Goal: Transaction & Acquisition: Obtain resource

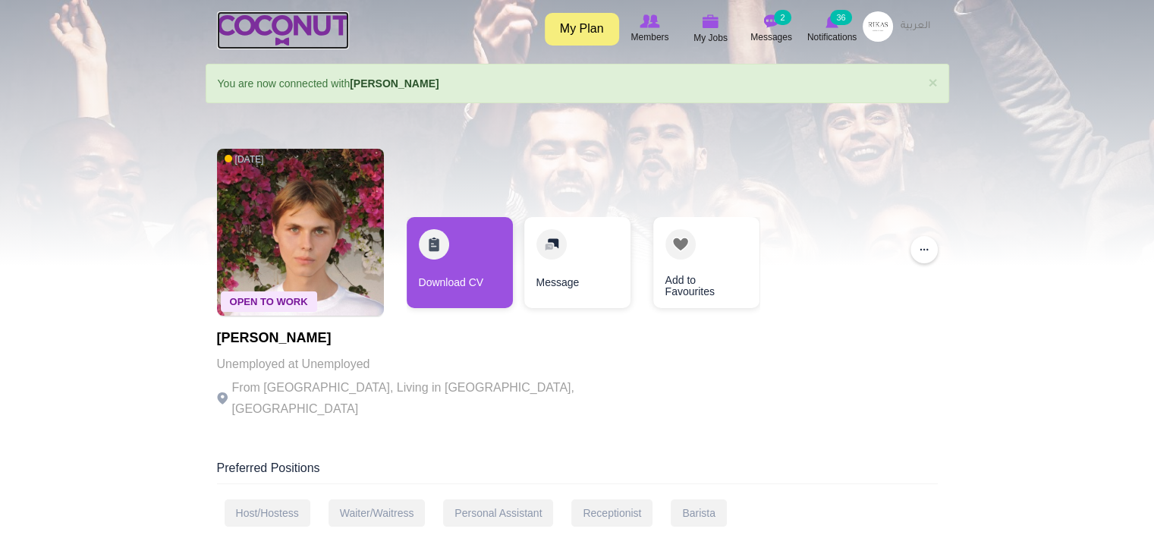
click at [276, 19] on img at bounding box center [283, 30] width 132 height 30
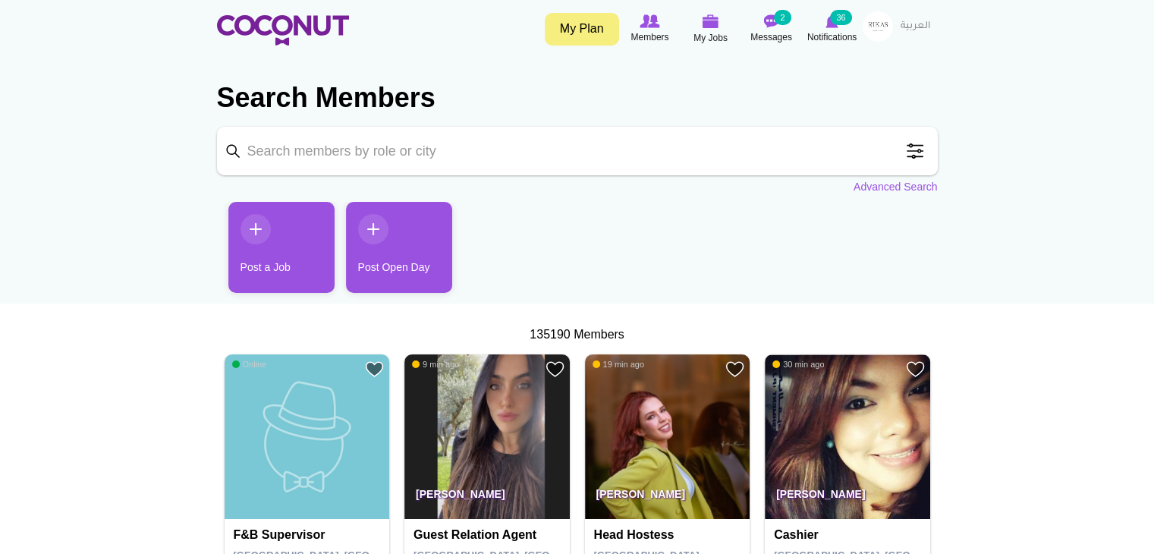
click at [925, 157] on span at bounding box center [915, 151] width 30 height 30
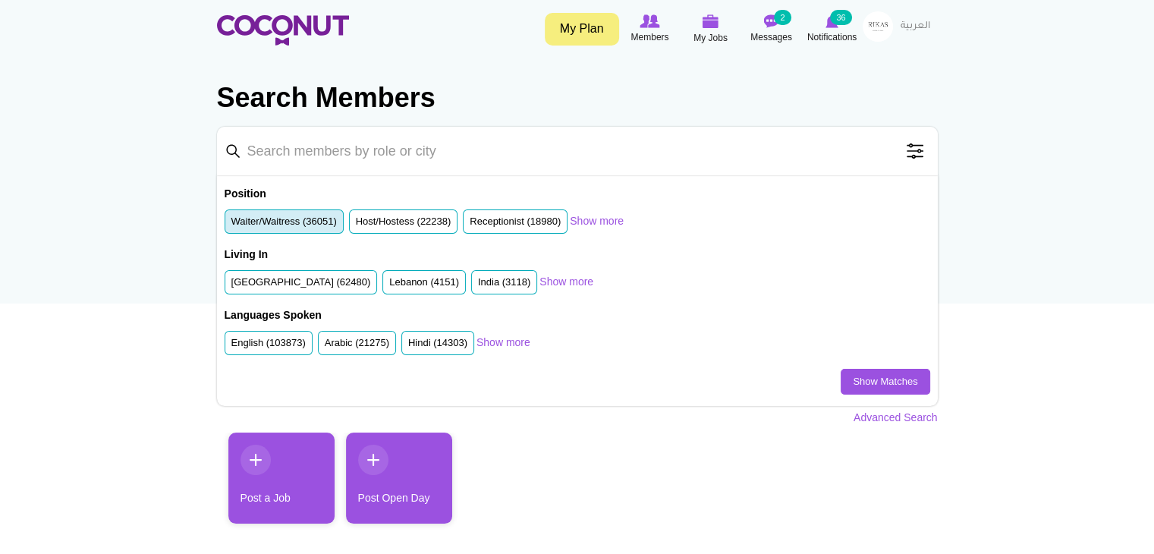
click at [305, 226] on label "Waiter/Waitress (36051)" at bounding box center [283, 222] width 105 height 14
click at [231, 225] on input "Waiter/Waitress (36051)" at bounding box center [231, 225] width 0 height 0
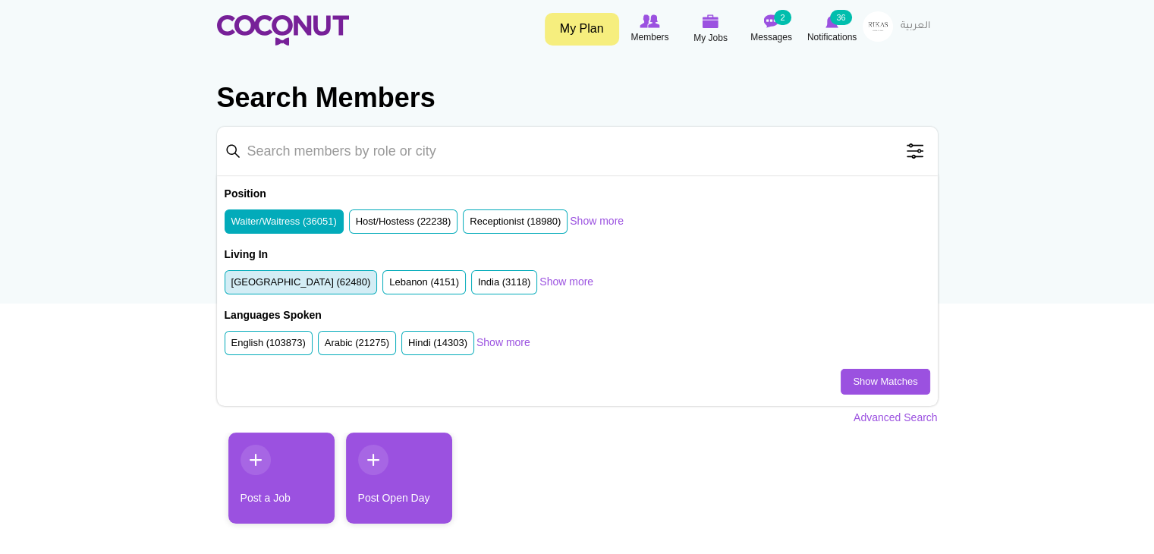
click at [329, 278] on label "United Arab Emirates (62480)" at bounding box center [301, 282] width 140 height 14
click at [231, 285] on input "United Arab Emirates (62480)" at bounding box center [231, 285] width 0 height 0
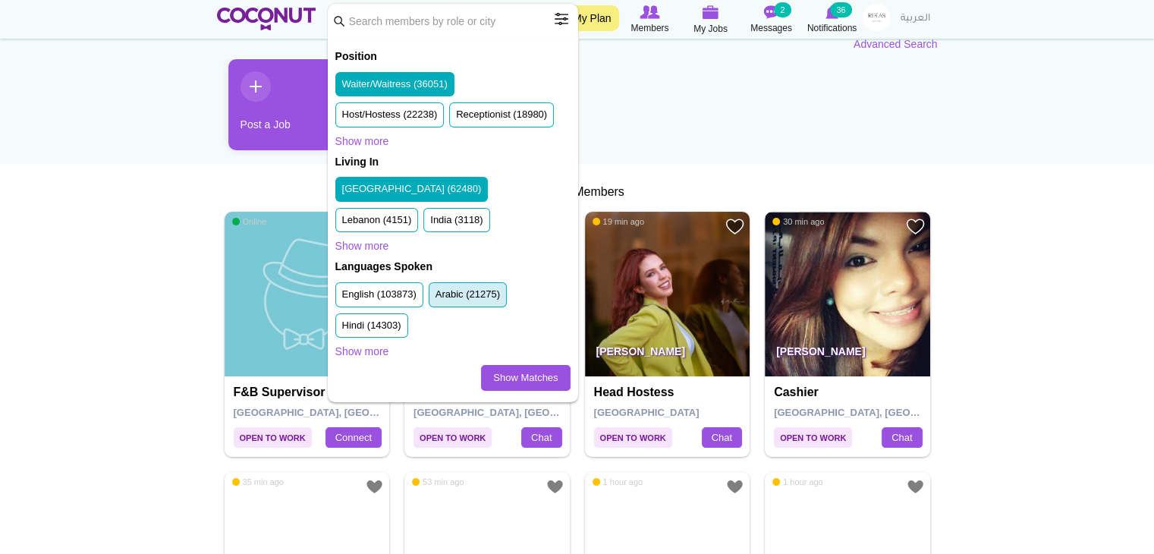
scroll to position [144, 0]
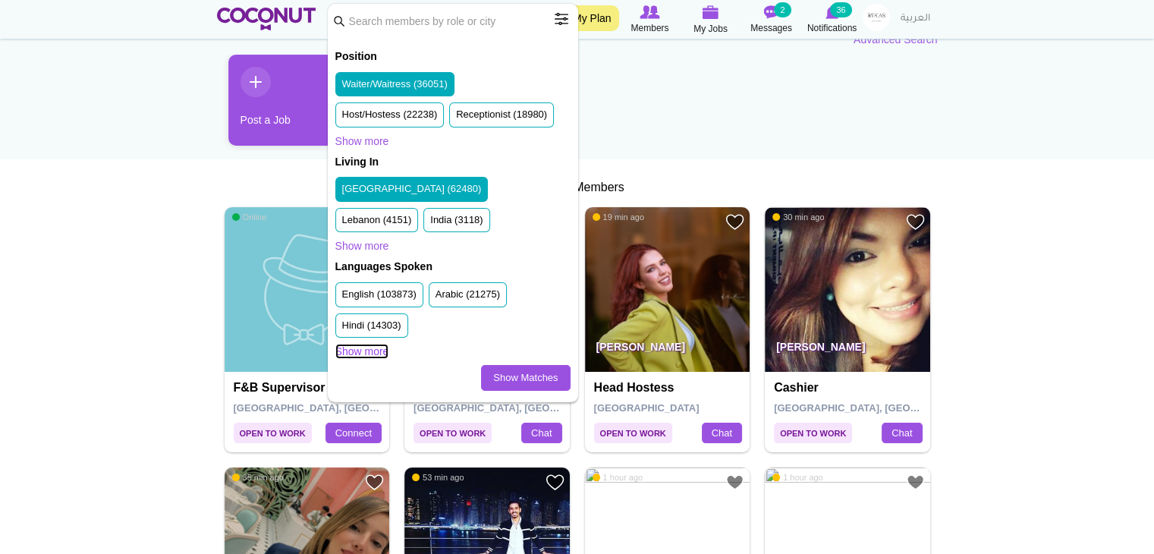
click at [370, 347] on link "Show more" at bounding box center [362, 351] width 54 height 15
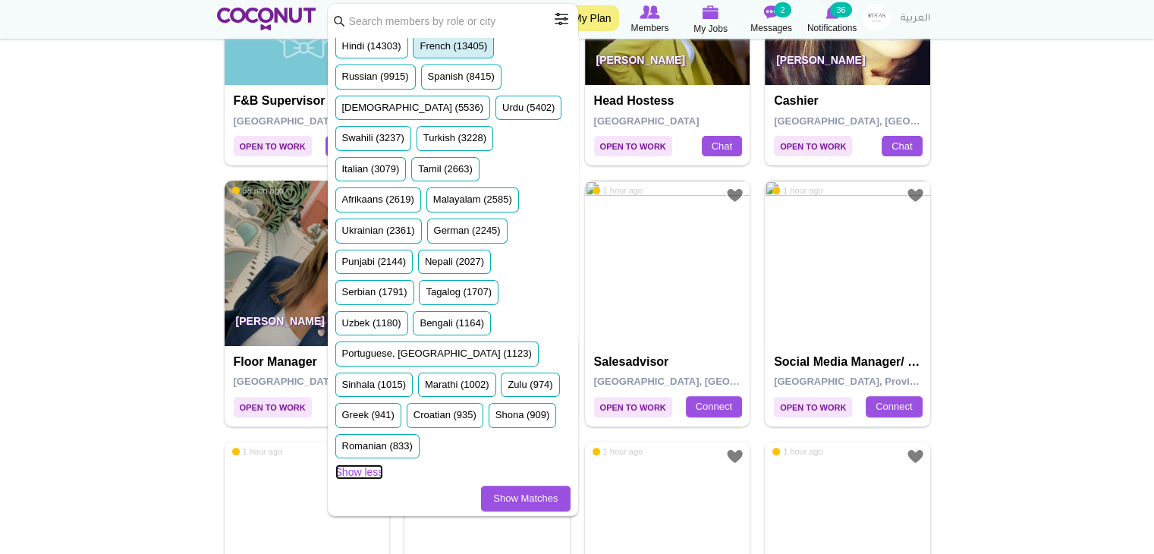
scroll to position [436, 0]
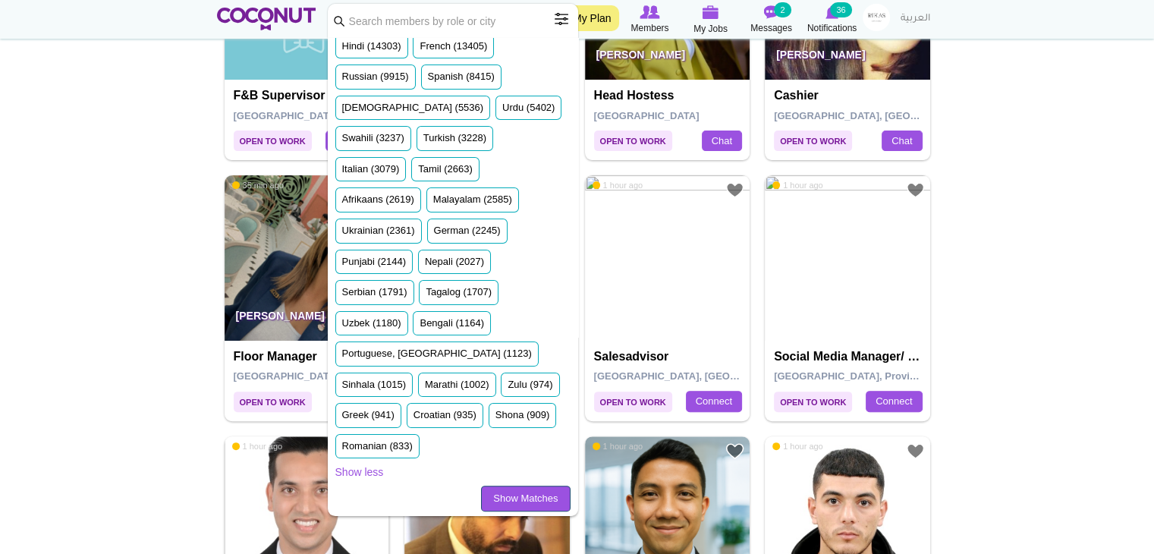
click at [526, 486] on link "Show Matches" at bounding box center [525, 498] width 89 height 26
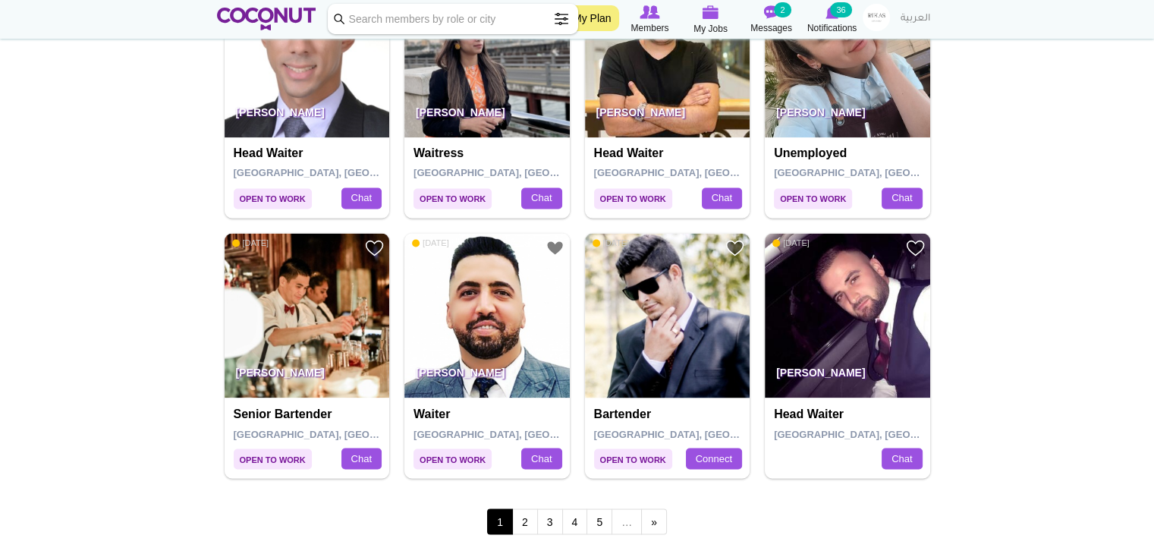
scroll to position [2535, 0]
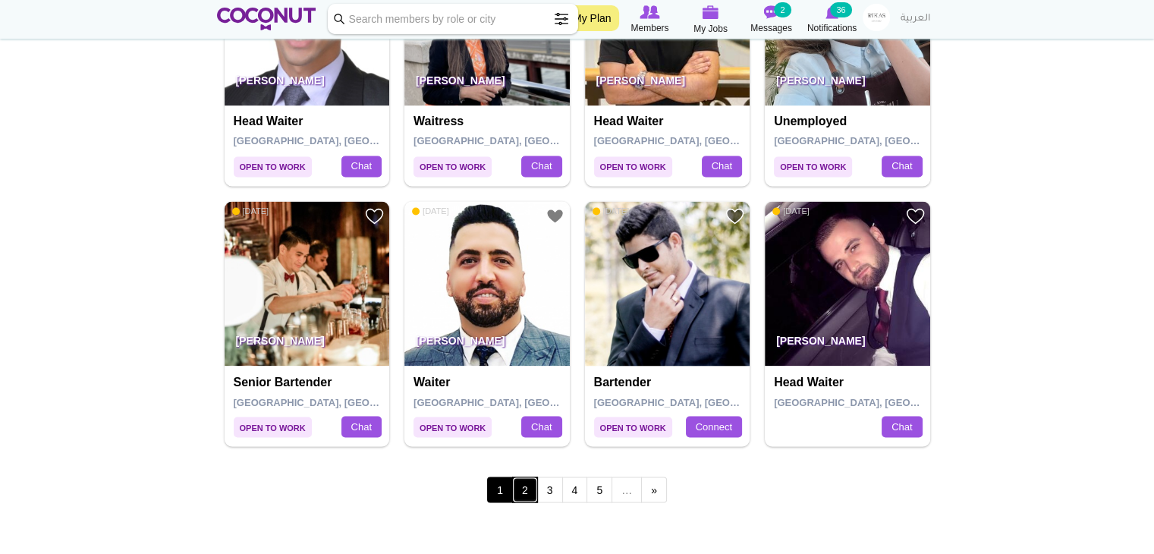
click at [525, 495] on link "2" at bounding box center [525, 489] width 26 height 26
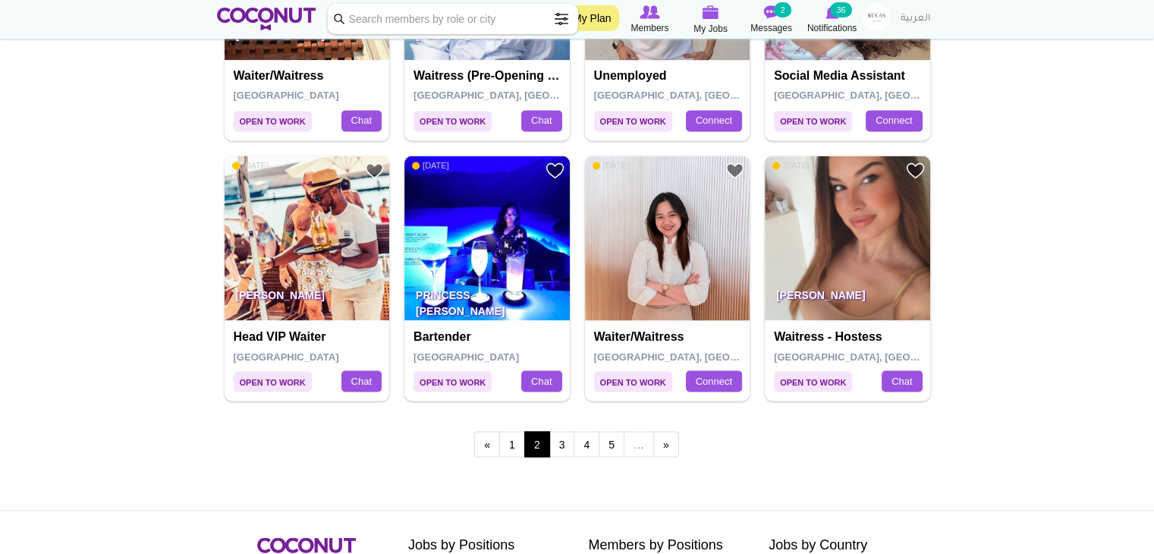
scroll to position [2588, 0]
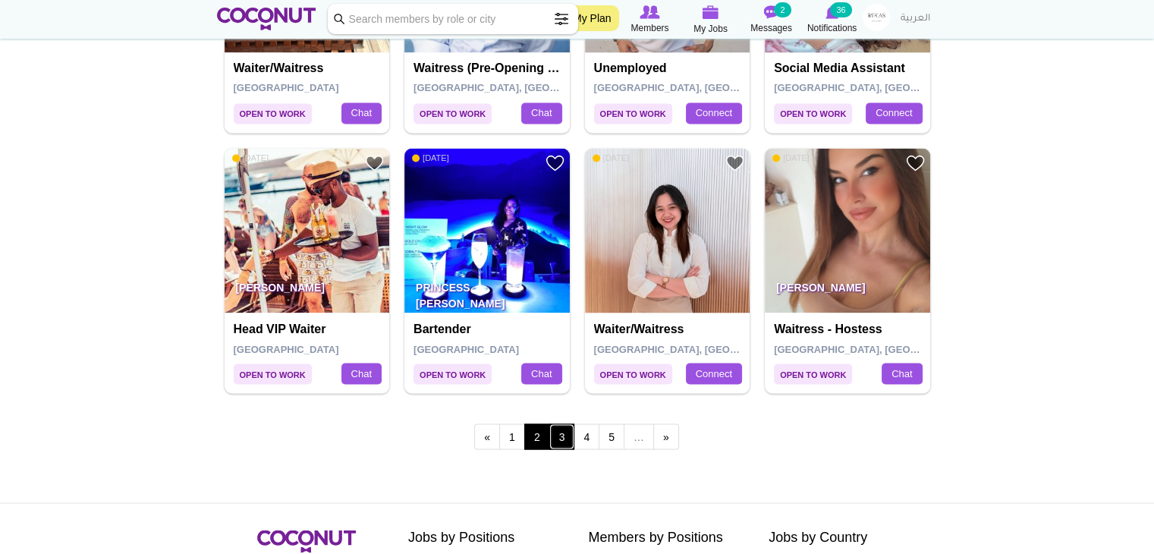
click at [555, 423] on link "3" at bounding box center [562, 436] width 26 height 26
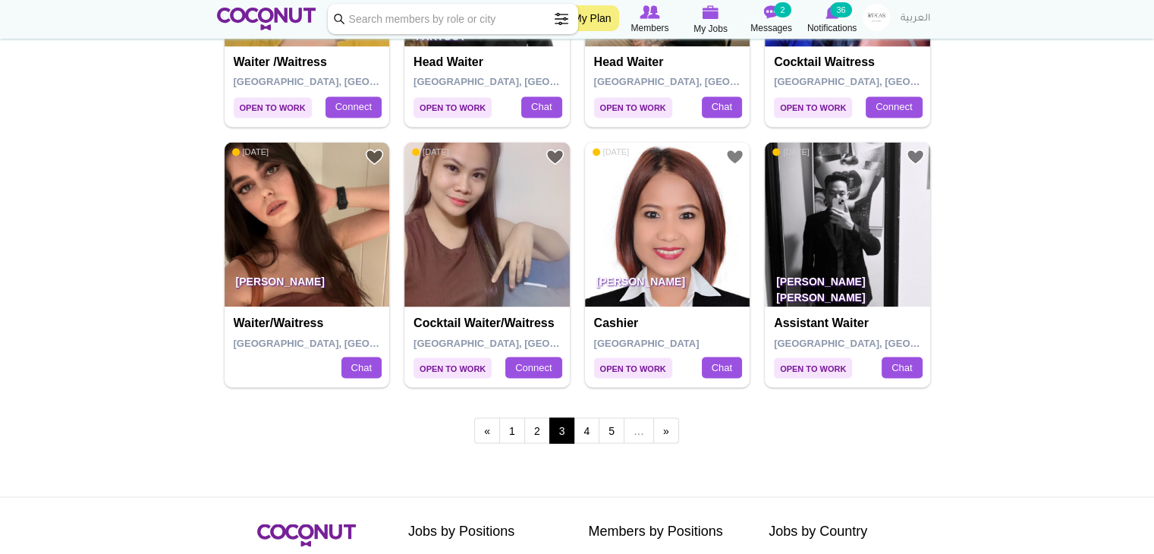
scroll to position [2597, 0]
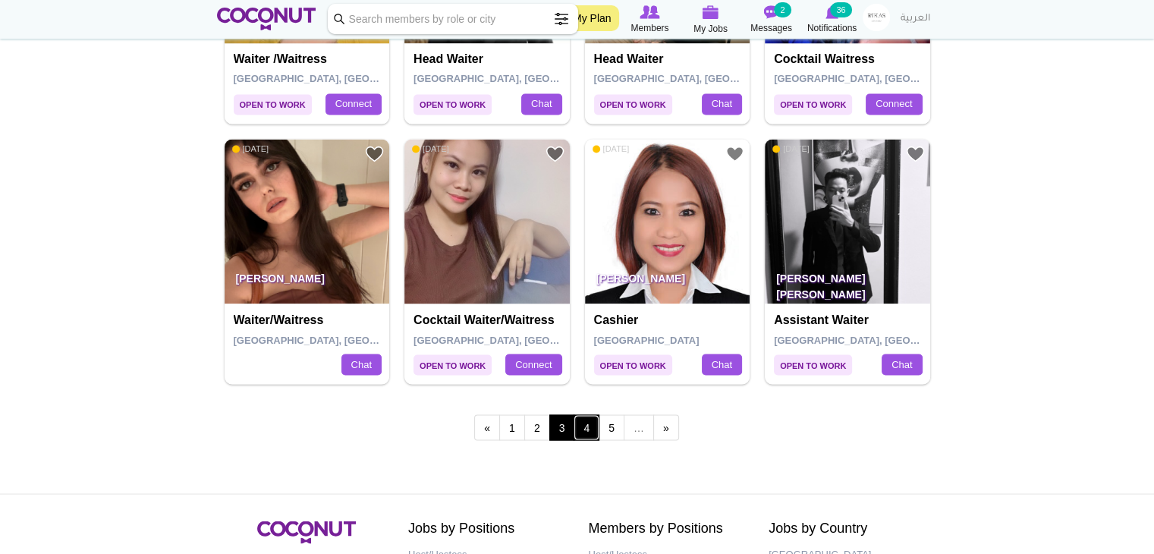
click at [588, 425] on link "4" at bounding box center [586, 427] width 26 height 26
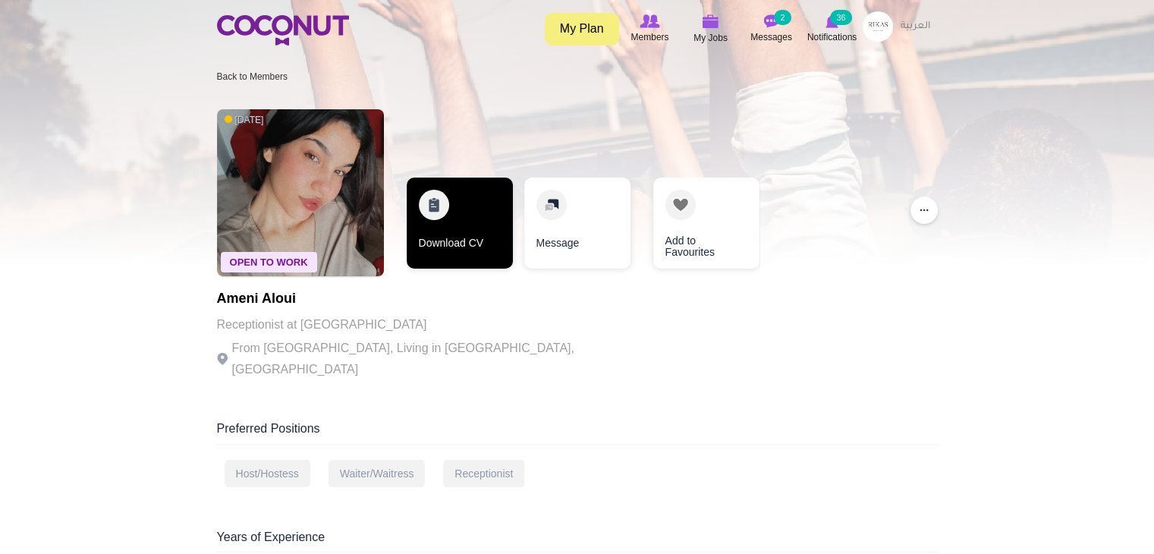
click at [443, 213] on link "Download CV" at bounding box center [460, 222] width 106 height 91
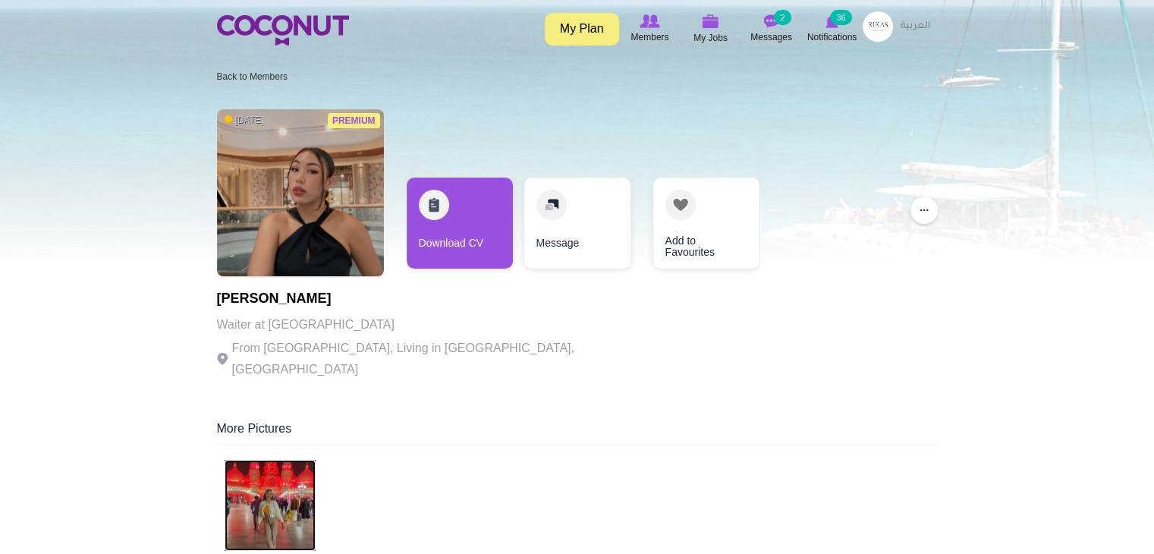
click at [295, 466] on img at bounding box center [270, 505] width 91 height 91
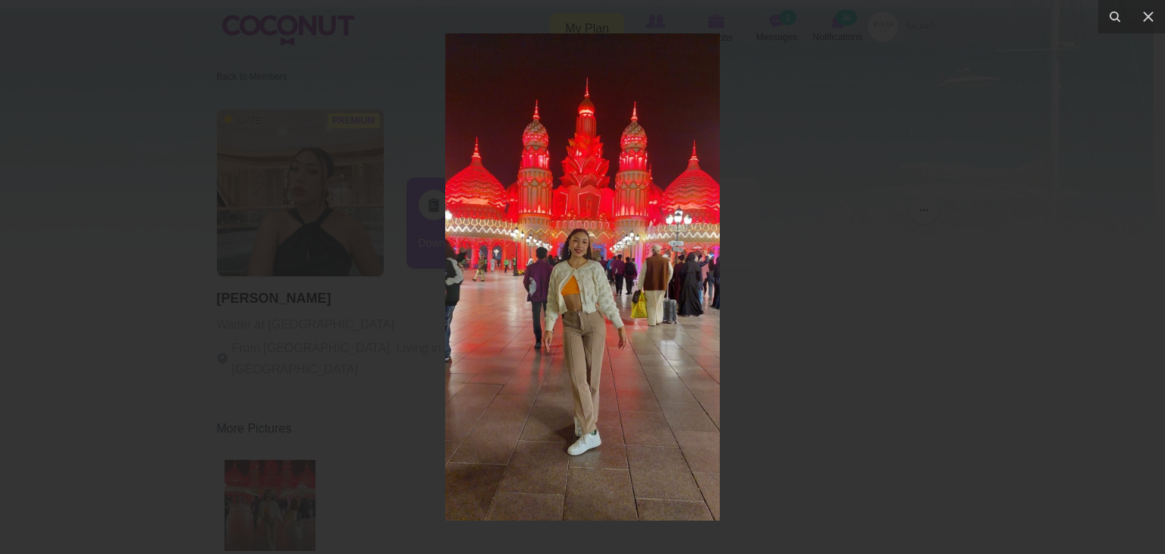
click at [827, 339] on div at bounding box center [582, 277] width 1165 height 554
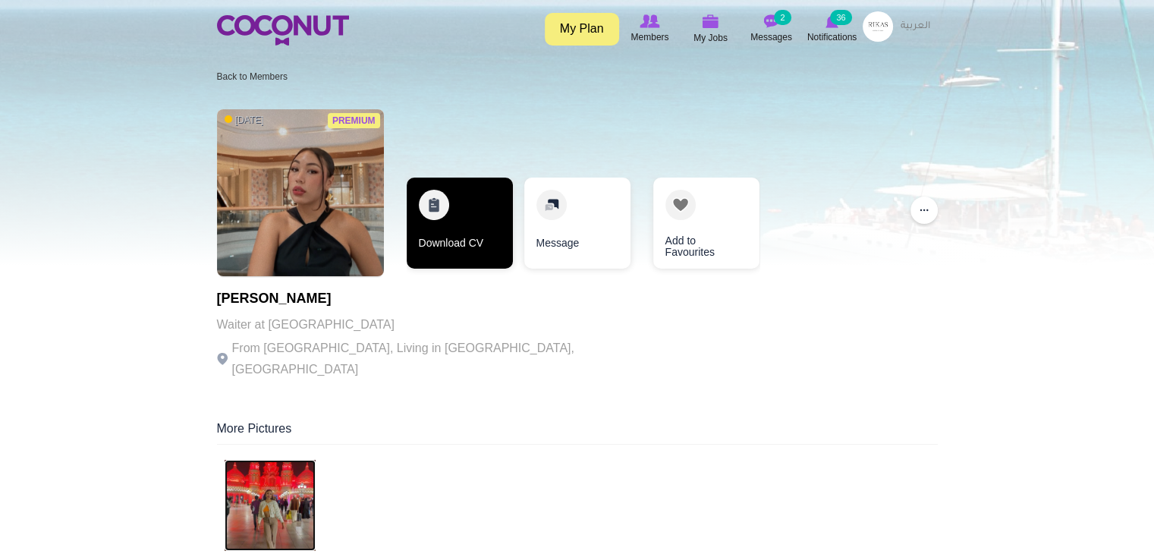
click at [478, 217] on link "Download CV" at bounding box center [460, 222] width 106 height 91
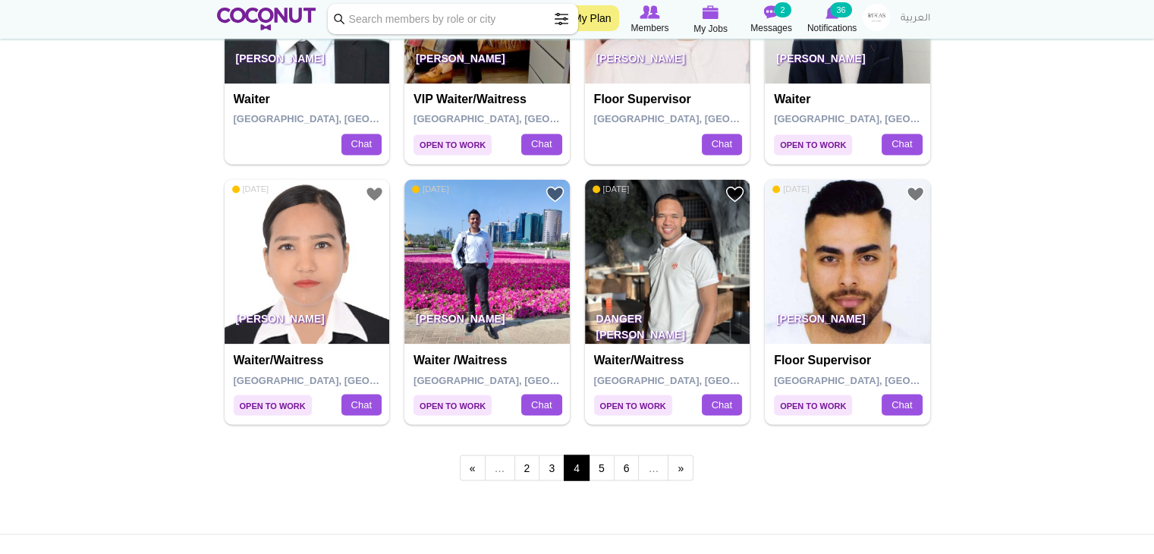
scroll to position [2558, 0]
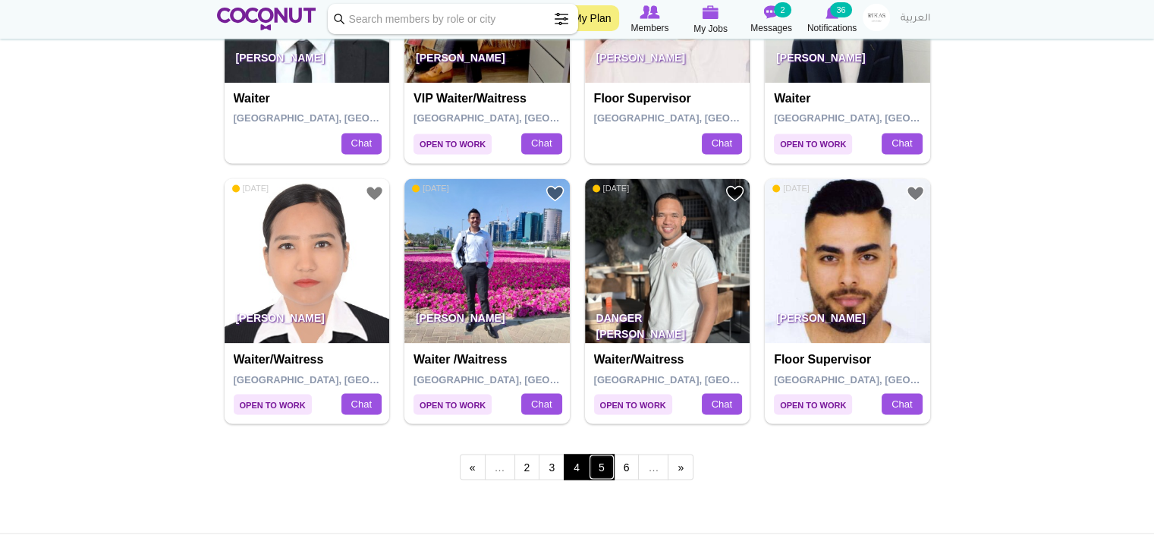
click at [595, 463] on link "5" at bounding box center [602, 467] width 26 height 26
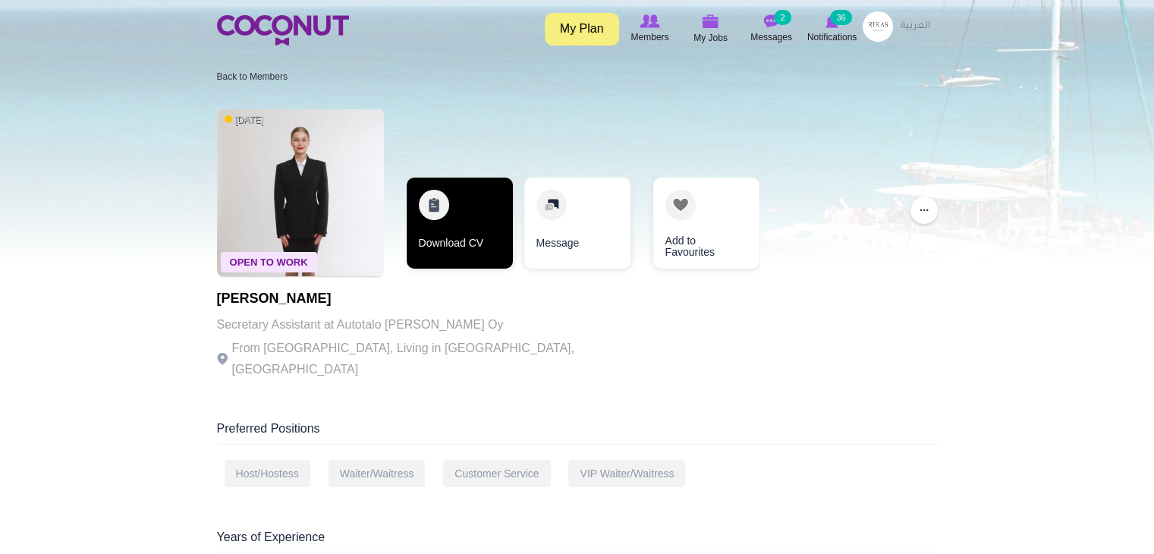
click at [455, 234] on link "Download CV" at bounding box center [460, 222] width 106 height 91
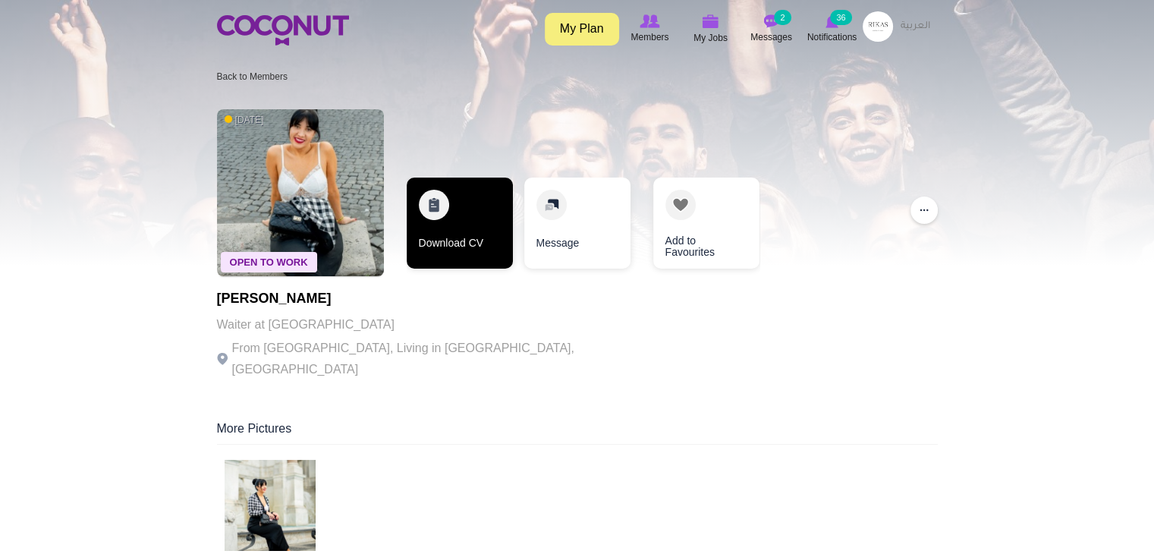
click at [463, 198] on link "Download CV" at bounding box center [460, 222] width 106 height 91
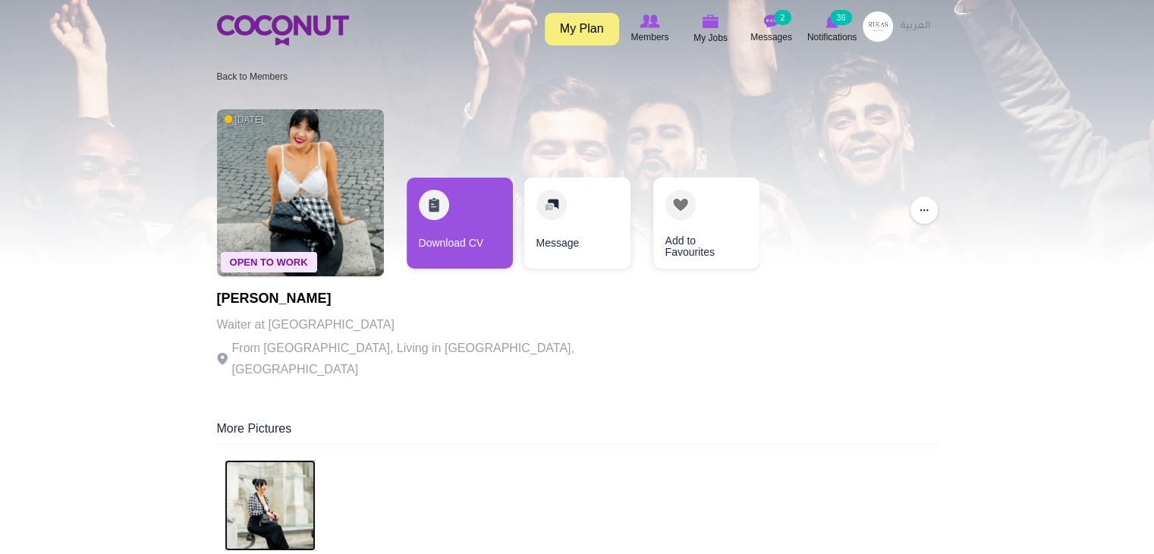
click at [293, 466] on img at bounding box center [270, 505] width 91 height 91
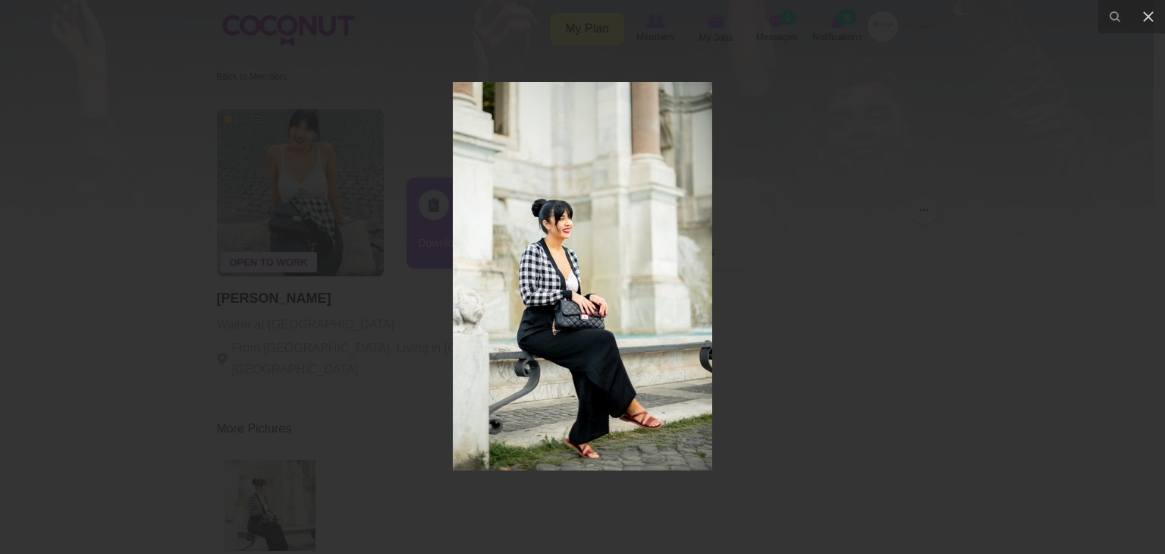
click at [828, 262] on div at bounding box center [582, 277] width 1165 height 554
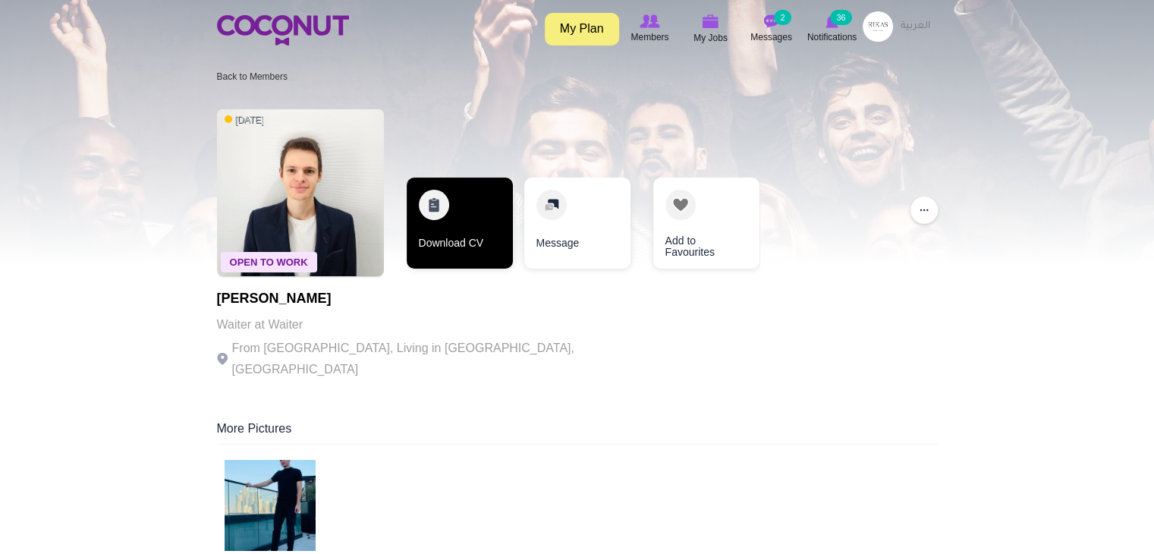
click at [476, 222] on link "Download CV" at bounding box center [460, 222] width 106 height 91
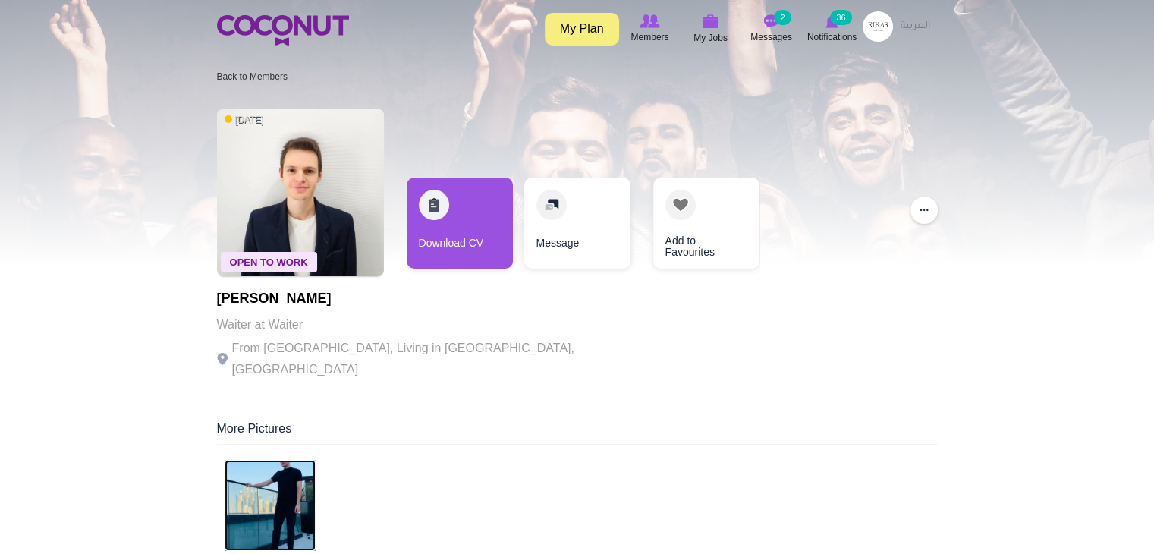
click at [278, 478] on img at bounding box center [270, 505] width 91 height 91
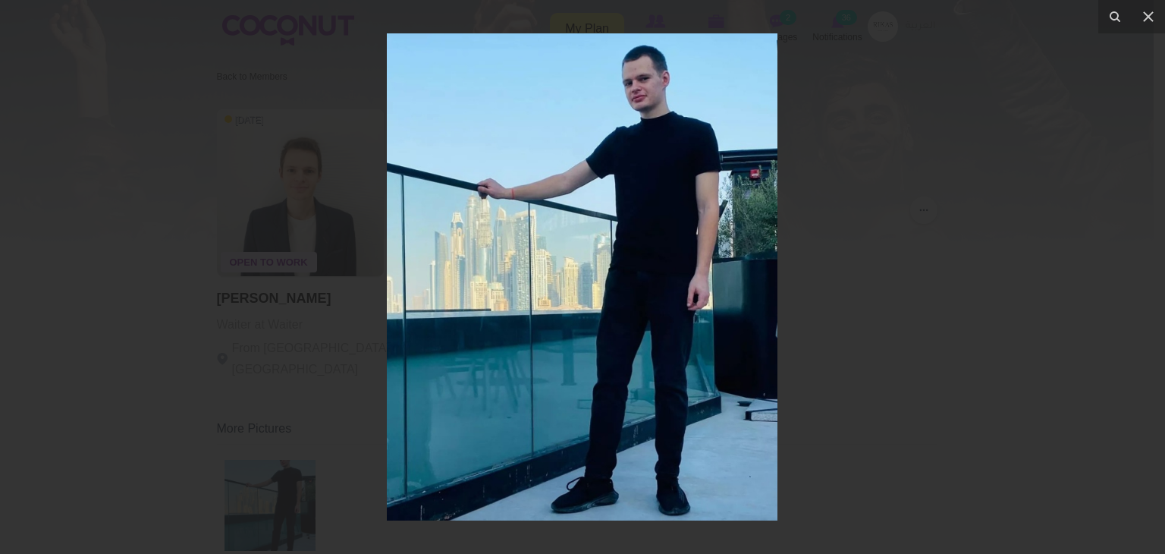
click at [863, 206] on div at bounding box center [582, 277] width 1165 height 554
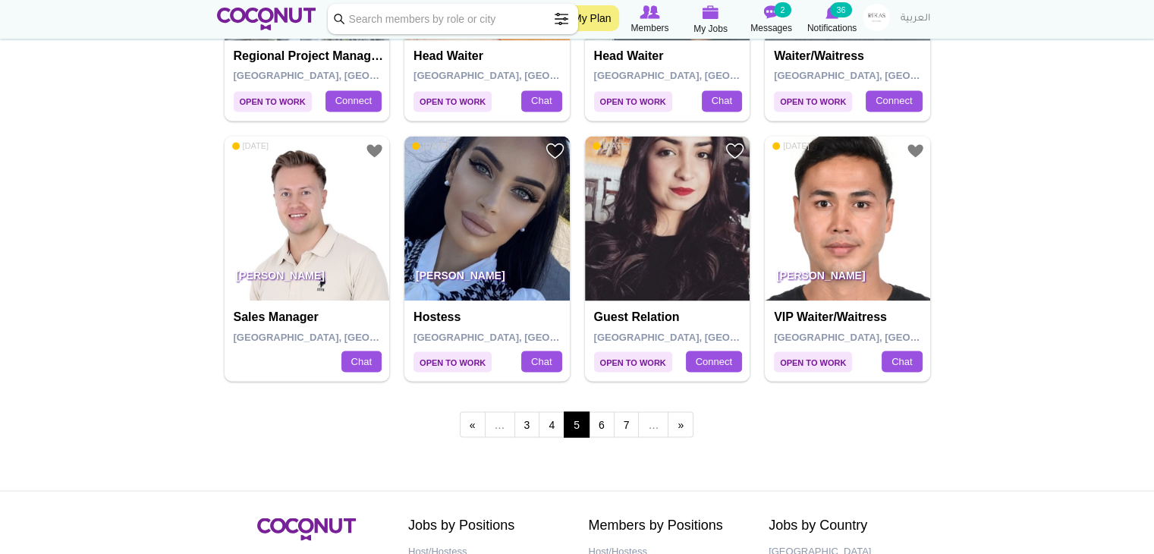
scroll to position [2602, 0]
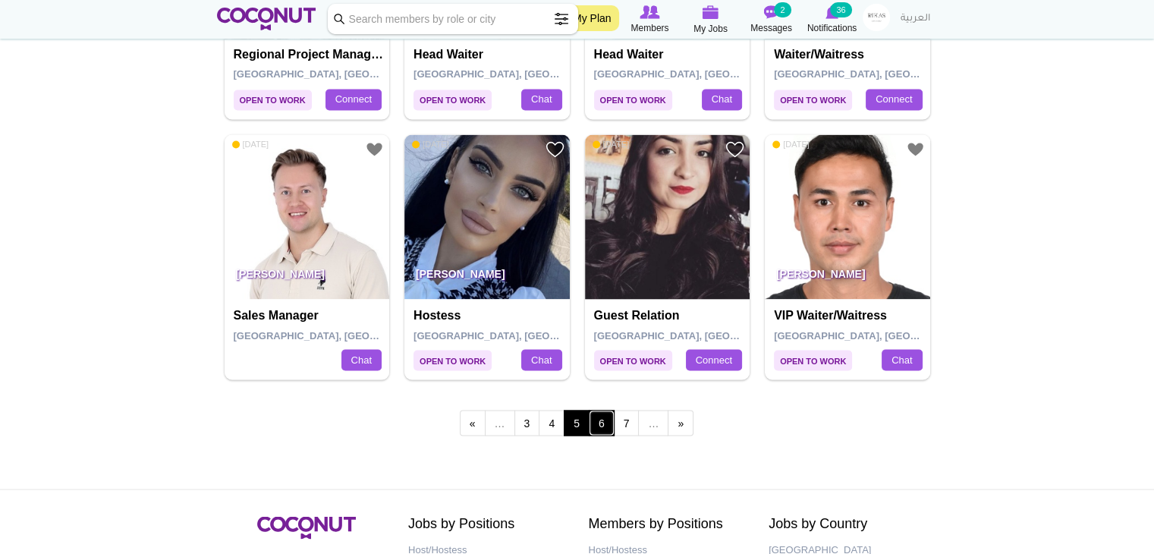
click at [601, 416] on link "6" at bounding box center [602, 423] width 26 height 26
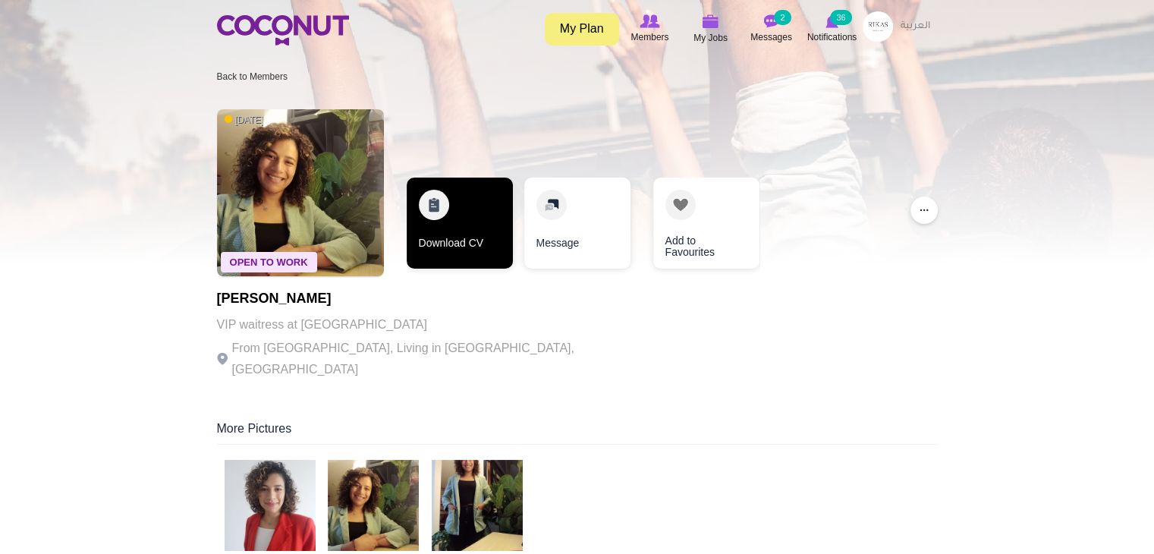
click at [464, 225] on link "Download CV" at bounding box center [460, 222] width 106 height 91
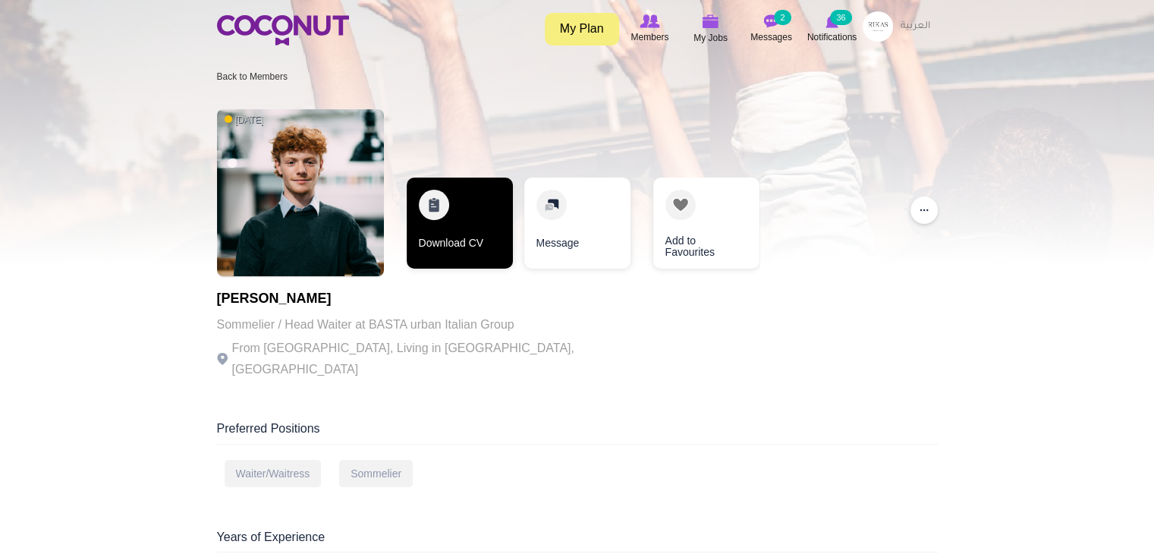
click at [443, 203] on link "Download CV" at bounding box center [460, 222] width 106 height 91
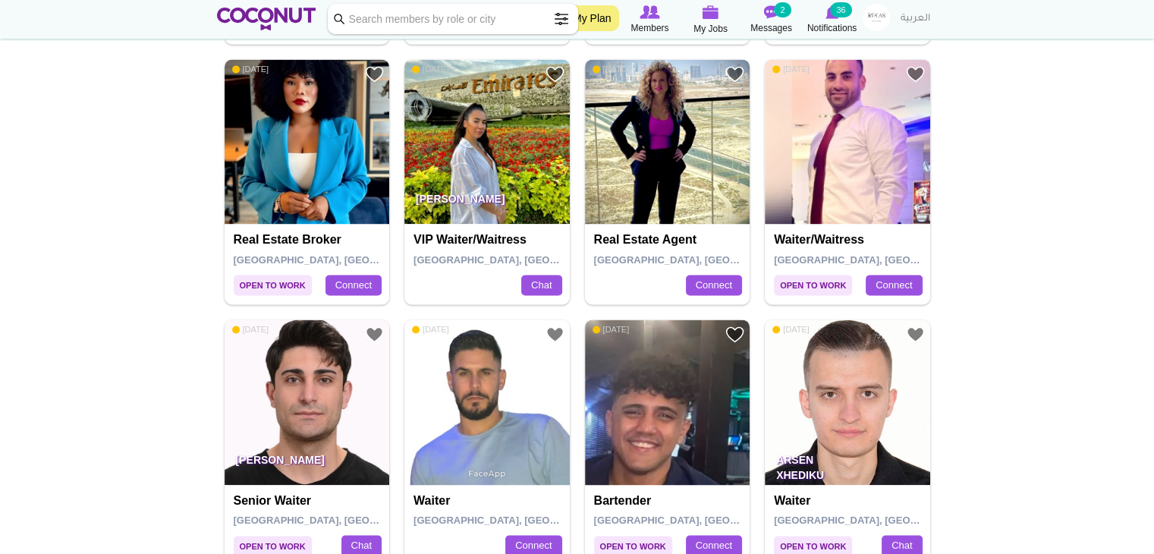
scroll to position [2152, 0]
